Goal: Check status: Check status

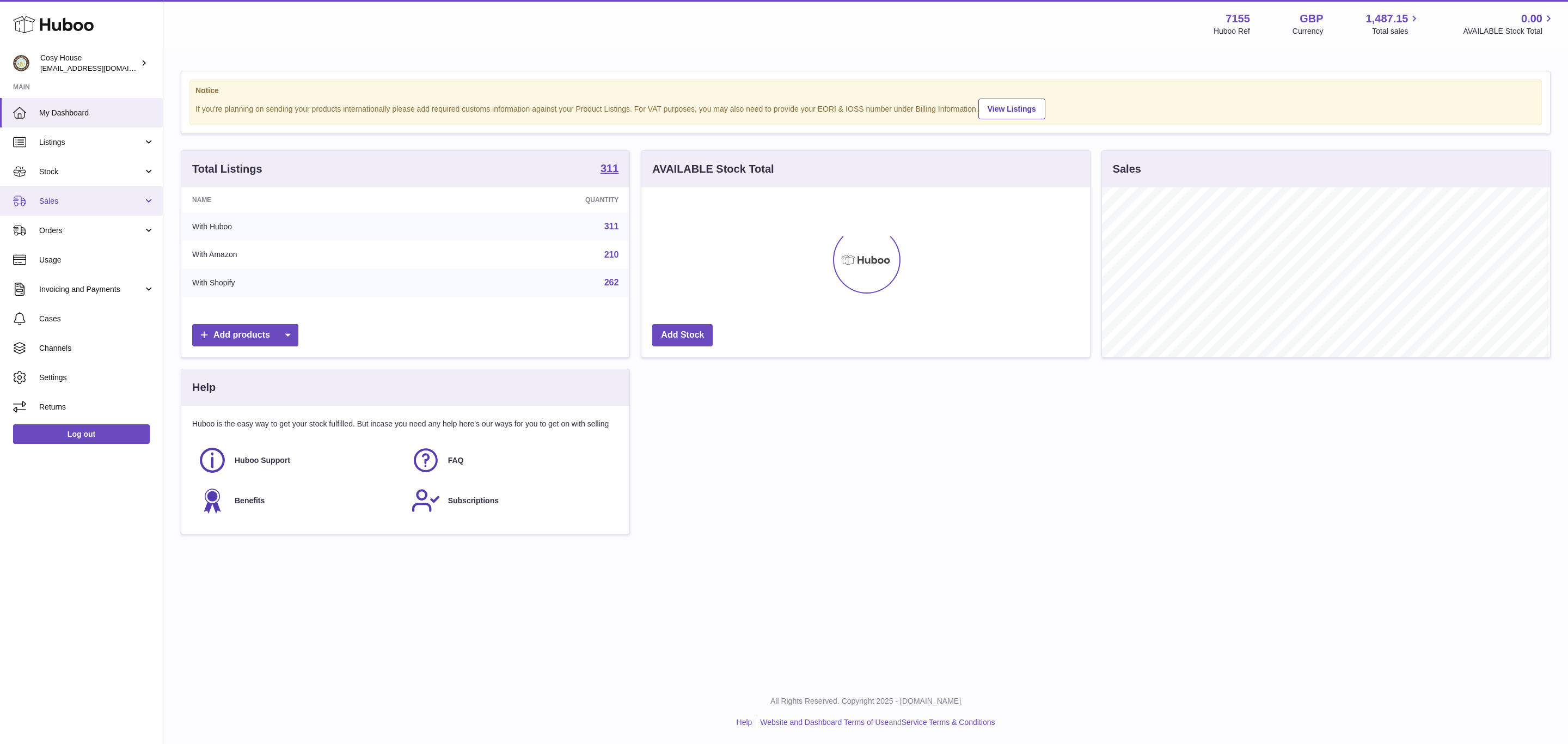
scroll to position [170, 447]
drag, startPoint x: 75, startPoint y: 195, endPoint x: 84, endPoint y: 213, distance: 20.1
click at [75, 195] on link "Sales" at bounding box center [82, 201] width 163 height 30
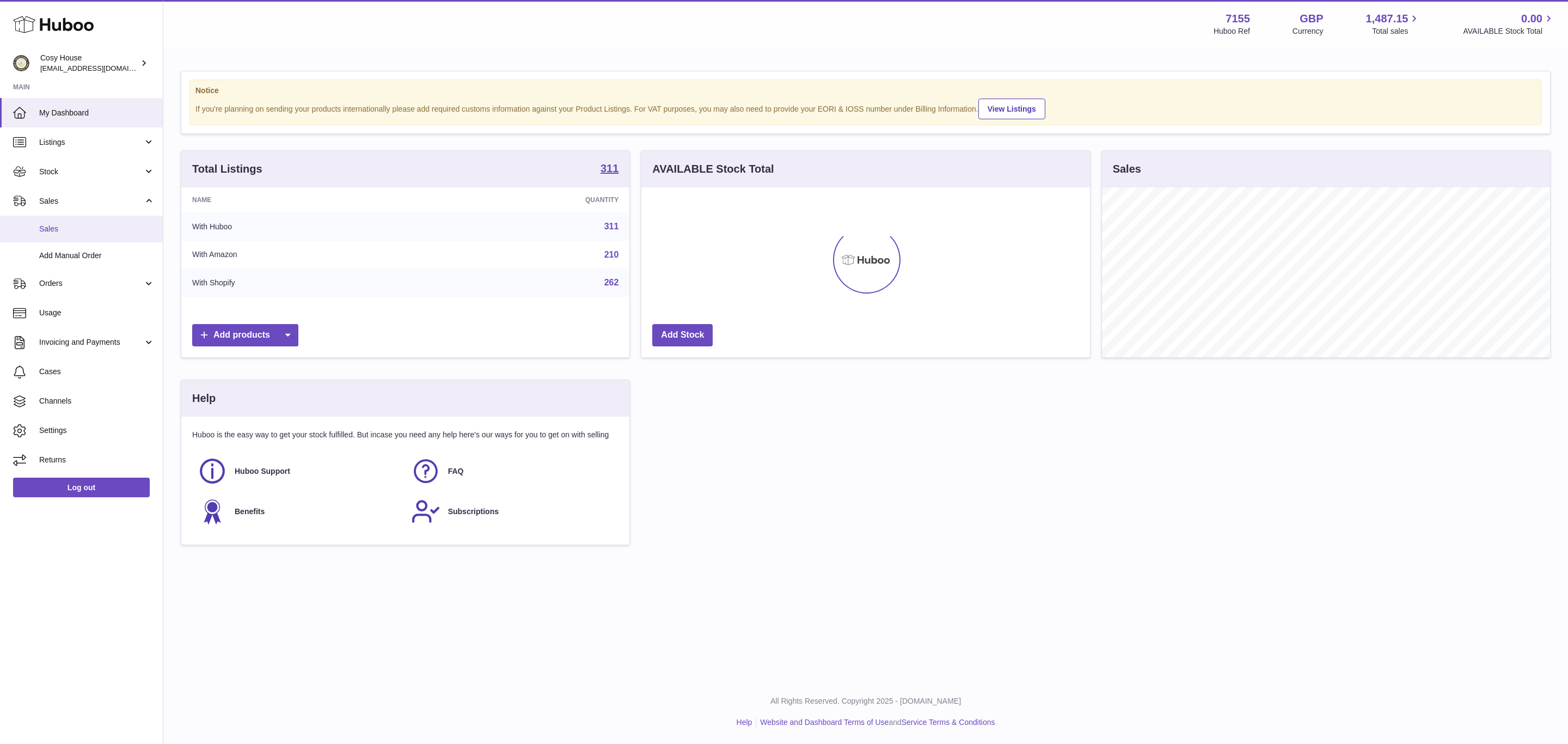
click at [90, 234] on span "Sales" at bounding box center [97, 229] width 116 height 11
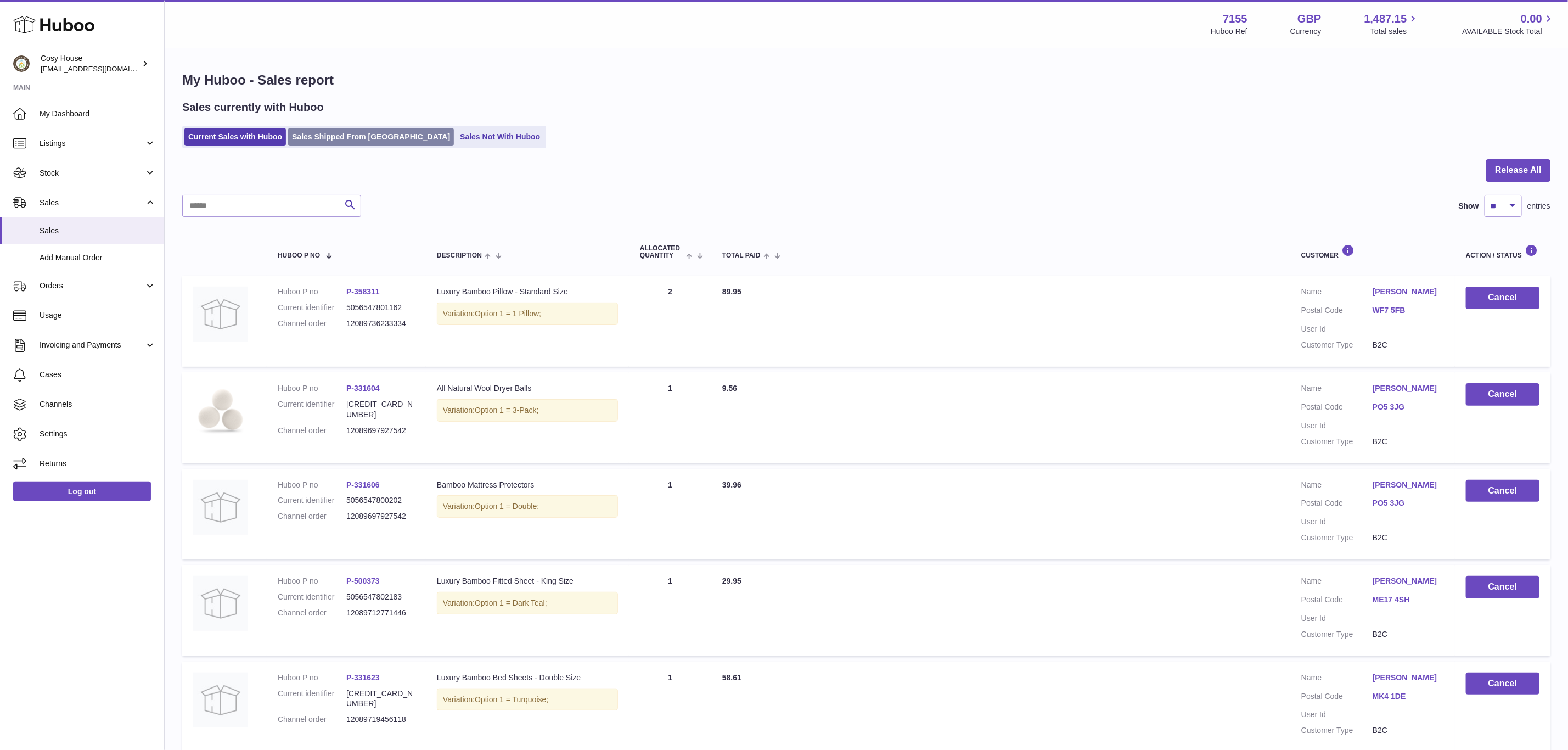
click at [356, 145] on link "Sales Shipped From [GEOGRAPHIC_DATA]" at bounding box center [371, 137] width 165 height 18
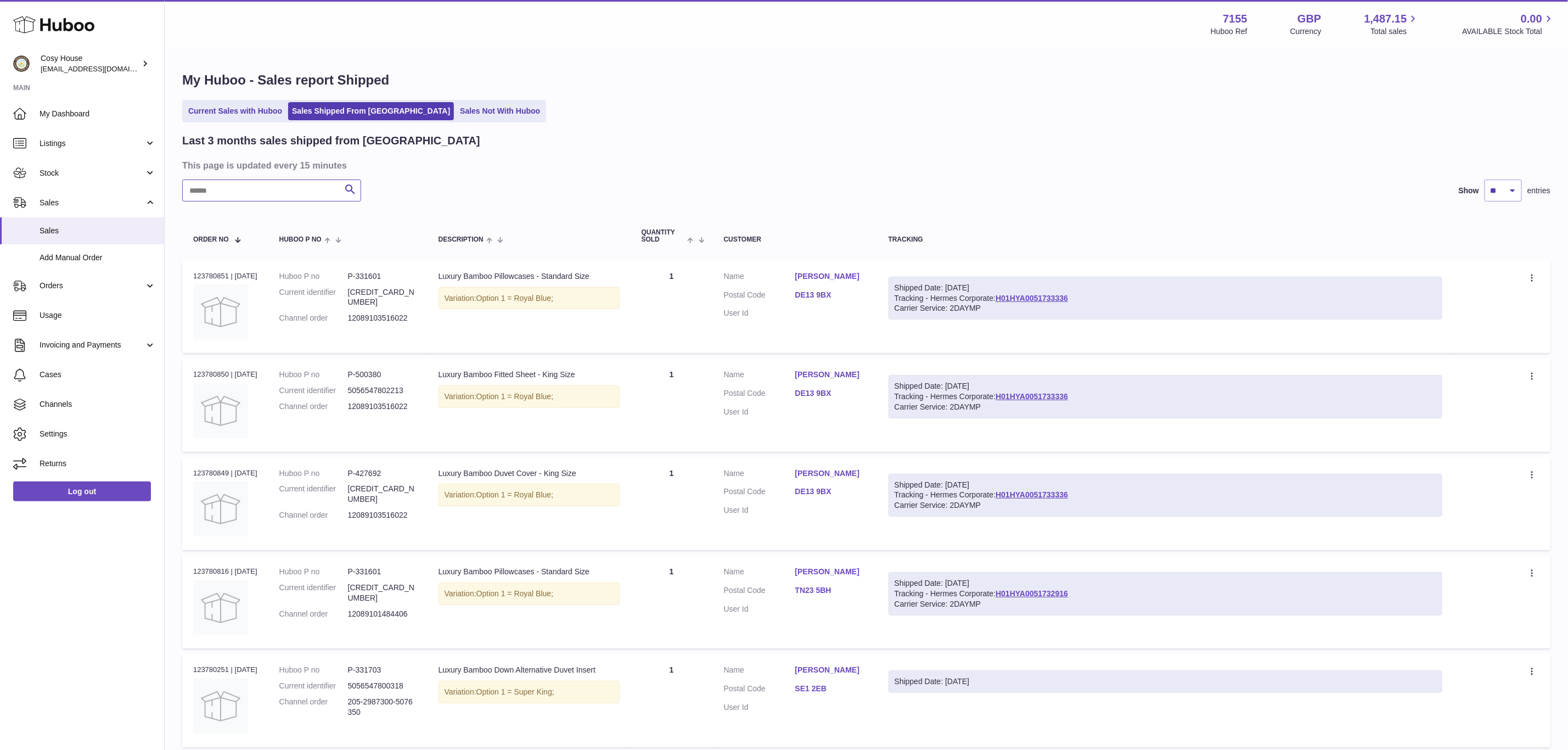
click at [265, 202] on input "text" at bounding box center [272, 191] width 179 height 22
paste input "**********"
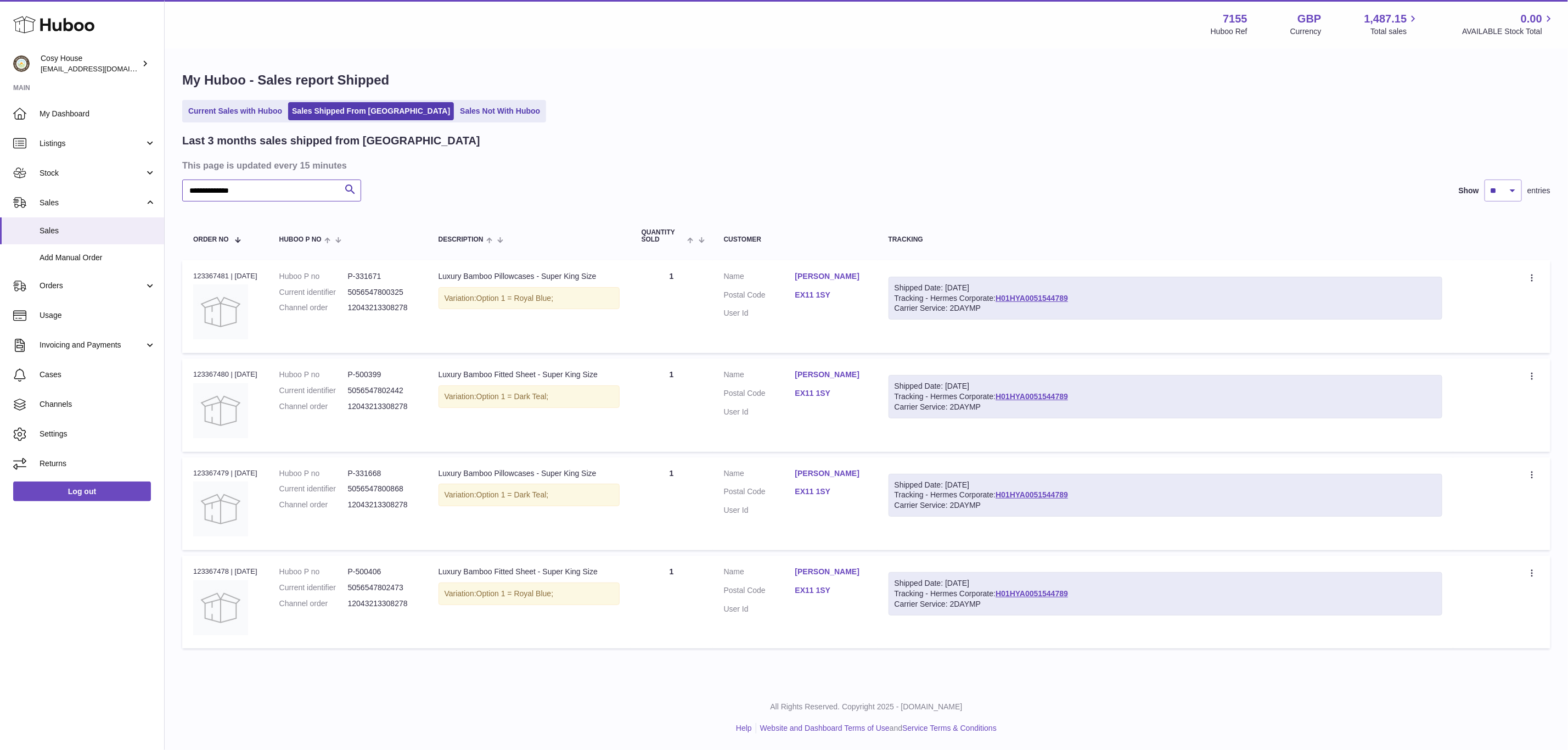
type input "**********"
click at [1163, 172] on h3 "This page is updated every 15 minutes" at bounding box center [865, 164] width 1366 height 12
drag, startPoint x: 72, startPoint y: 511, endPoint x: 109, endPoint y: 534, distance: 43.6
click at [72, 502] on link "Log out" at bounding box center [82, 492] width 137 height 20
